Goal: Find specific page/section

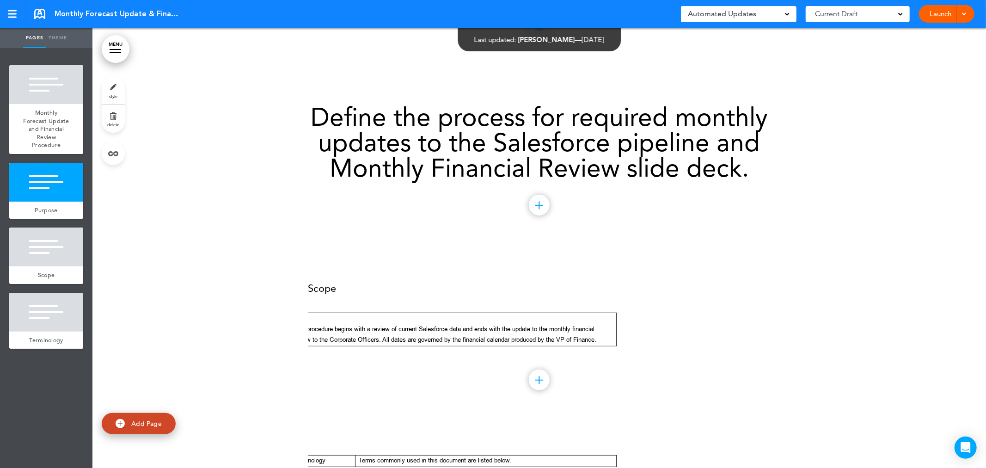
scroll to position [154, 0]
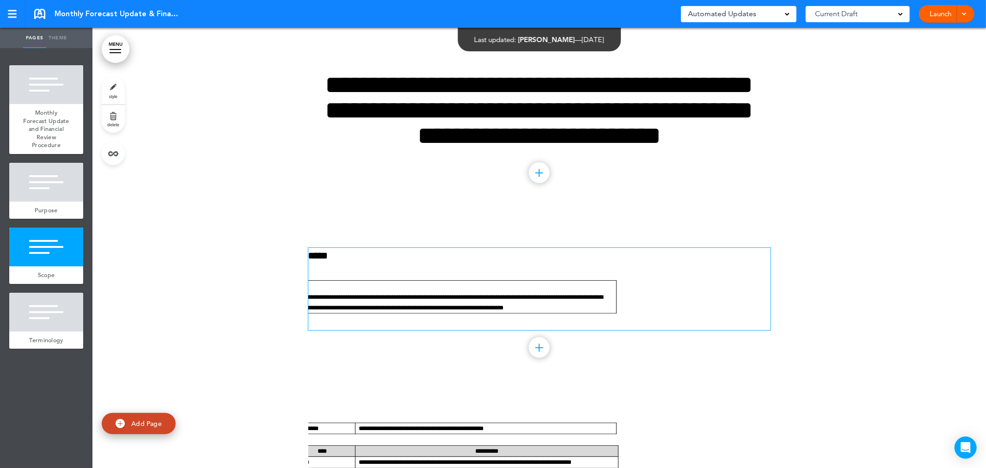
click at [359, 291] on p at bounding box center [453, 286] width 320 height 11
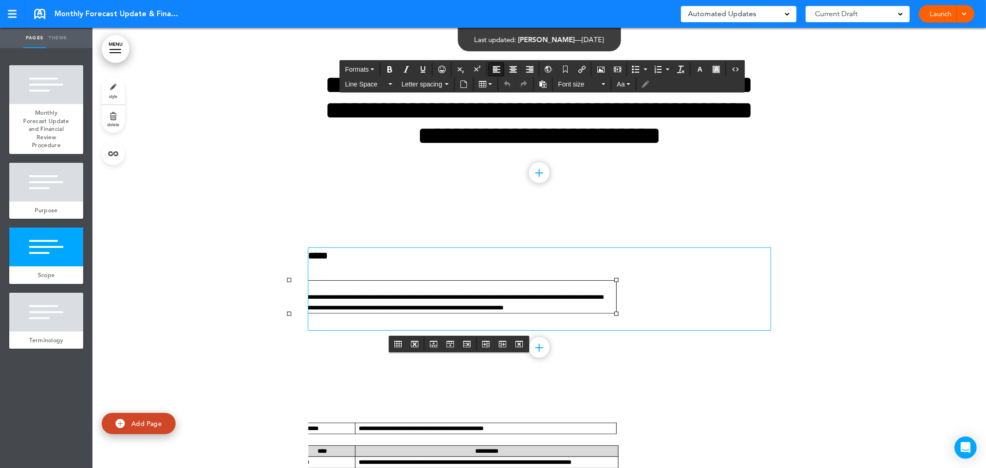
click at [387, 291] on p at bounding box center [453, 286] width 320 height 11
click at [427, 291] on p at bounding box center [453, 286] width 320 height 11
click at [414, 343] on icon "Delete table" at bounding box center [414, 343] width 7 height 7
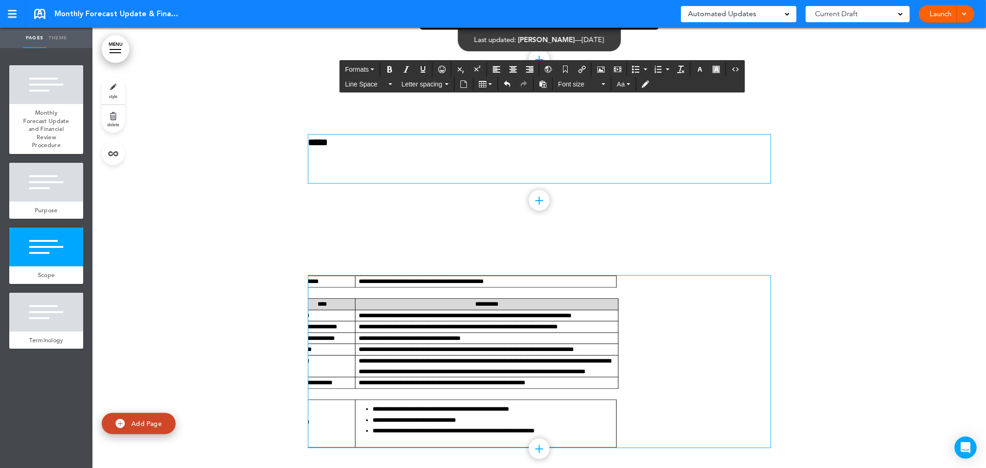
scroll to position [308, 0]
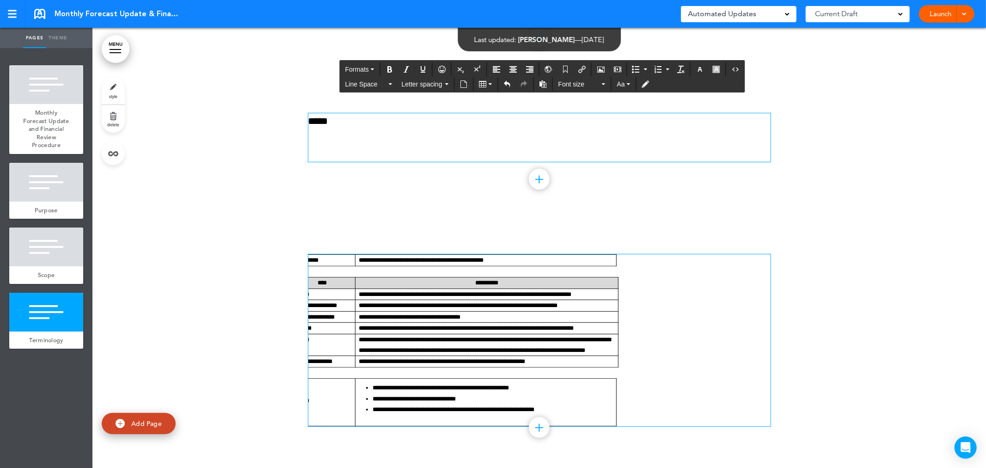
click at [405, 333] on p "**********" at bounding box center [487, 328] width 256 height 11
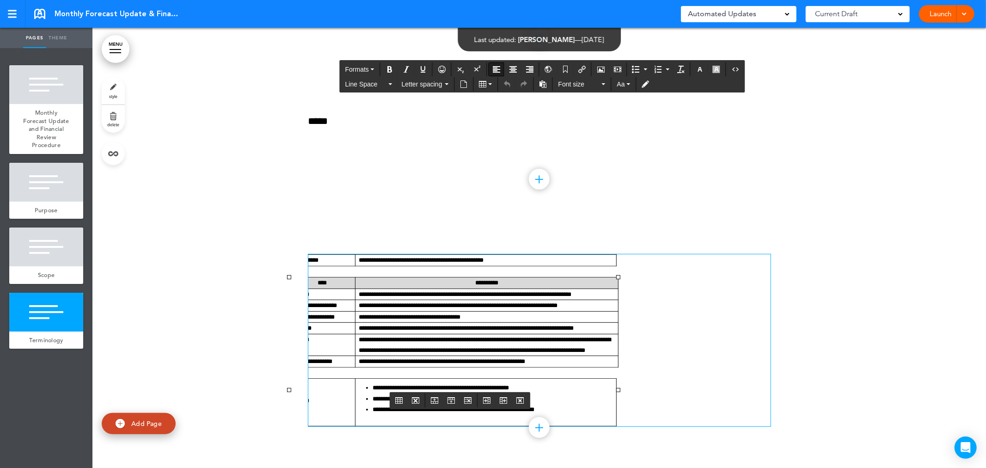
click at [665, 378] on p at bounding box center [541, 373] width 460 height 11
click at [614, 356] on td "**********" at bounding box center [486, 345] width 263 height 22
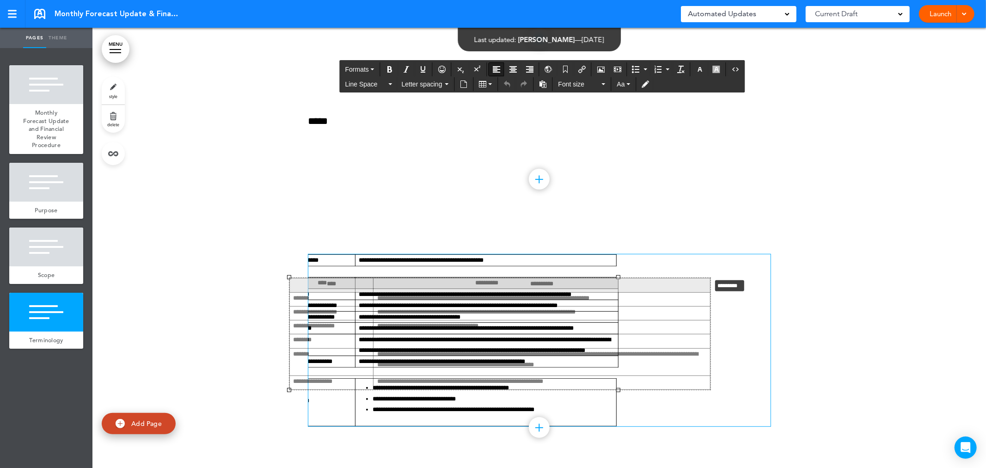
drag, startPoint x: 614, startPoint y: 280, endPoint x: 716, endPoint y: 281, distance: 102.2
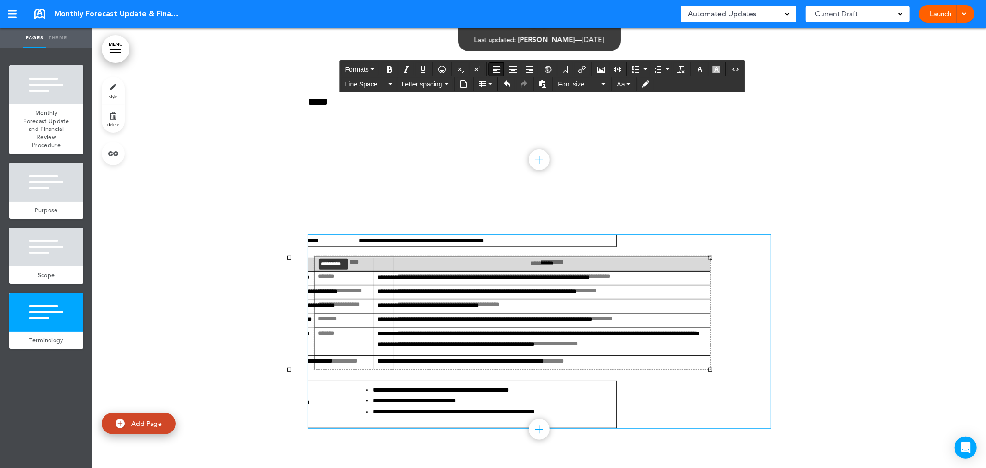
drag, startPoint x: 284, startPoint y: 280, endPoint x: 312, endPoint y: 278, distance: 27.8
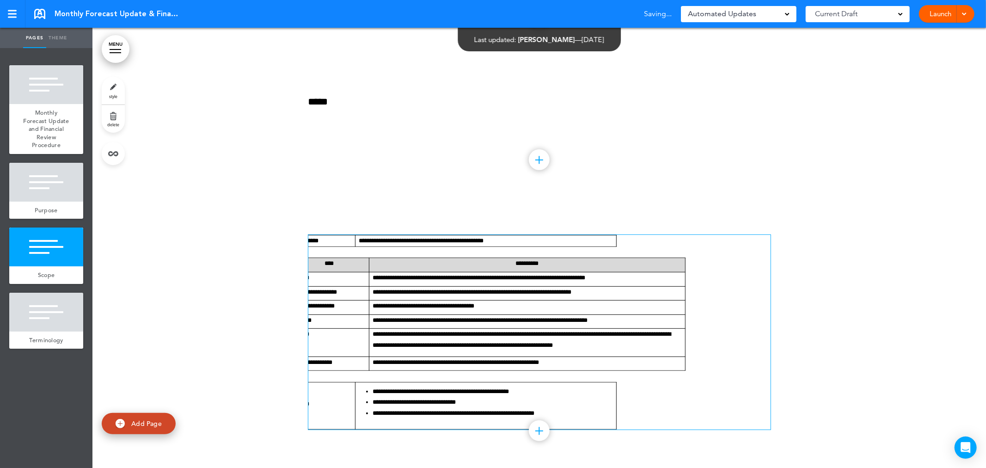
click at [265, 200] on div at bounding box center [539, 129] width 894 height 141
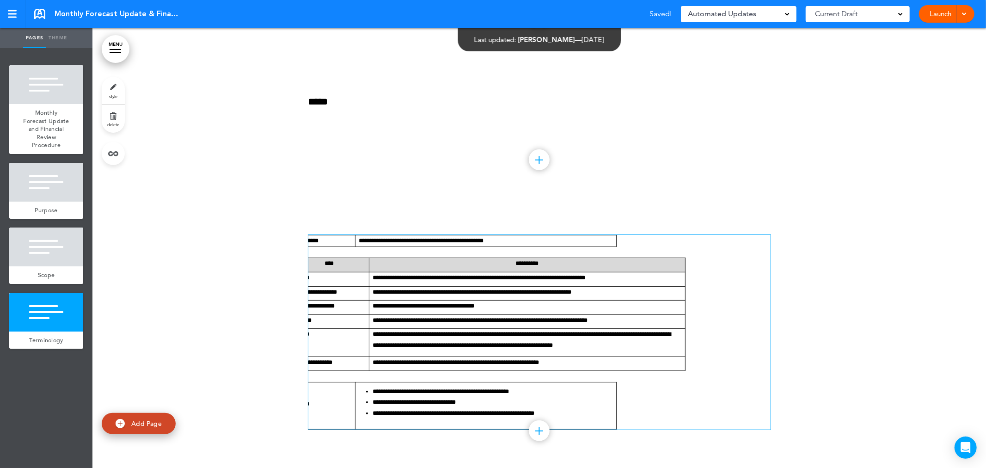
click at [382, 295] on span "**********" at bounding box center [472, 292] width 199 height 6
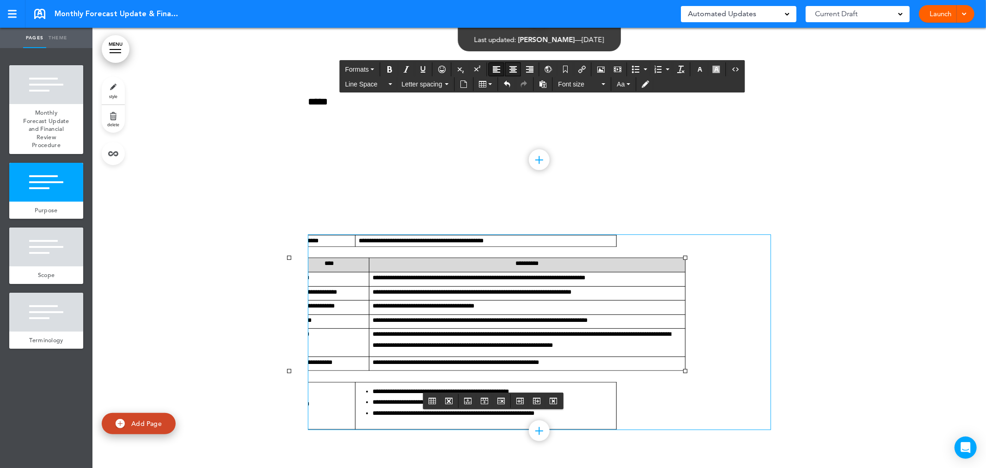
click at [512, 68] on icon "Align center" at bounding box center [513, 69] width 7 height 7
click at [501, 68] on button "Align left" at bounding box center [496, 69] width 15 height 13
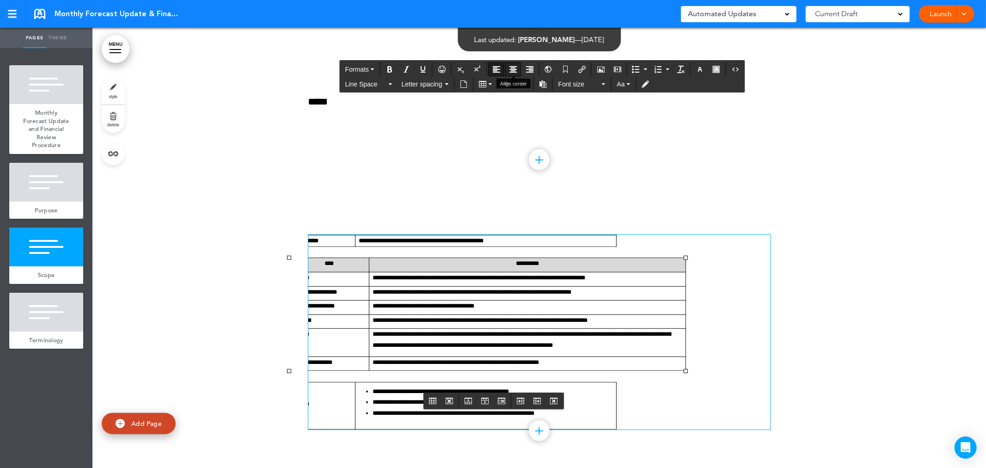
click at [515, 68] on icon "Align center" at bounding box center [513, 69] width 7 height 7
click at [501, 69] on button "Align left" at bounding box center [496, 69] width 15 height 13
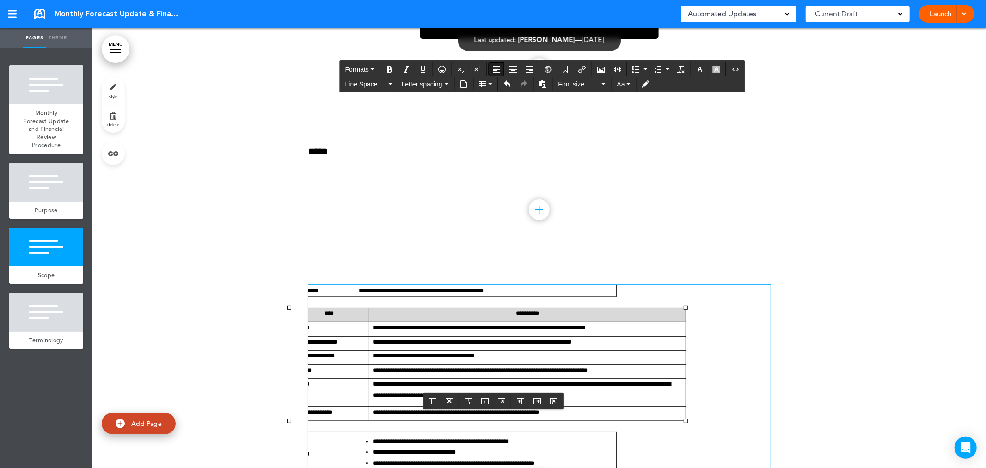
scroll to position [282, 0]
